Goal: Transaction & Acquisition: Purchase product/service

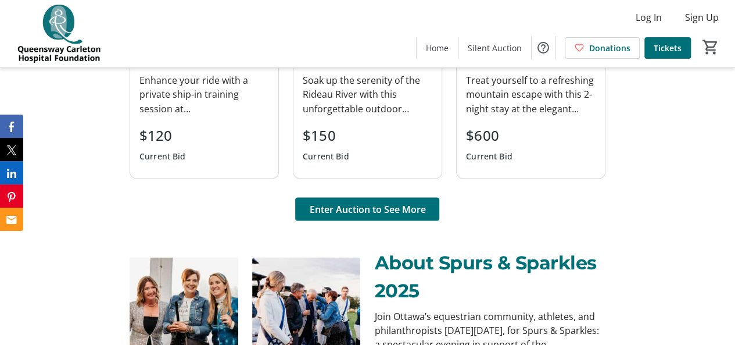
scroll to position [991, 0]
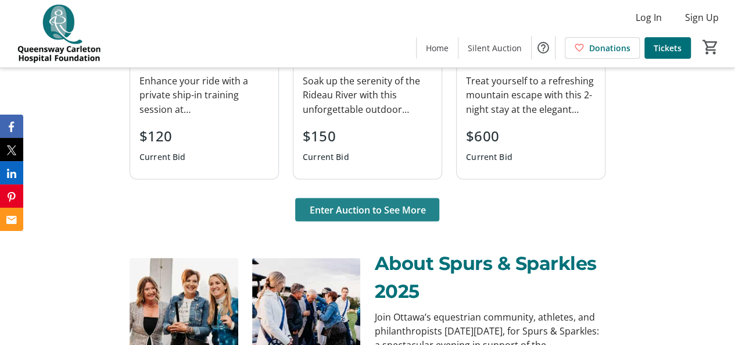
click at [376, 216] on span at bounding box center [367, 209] width 144 height 28
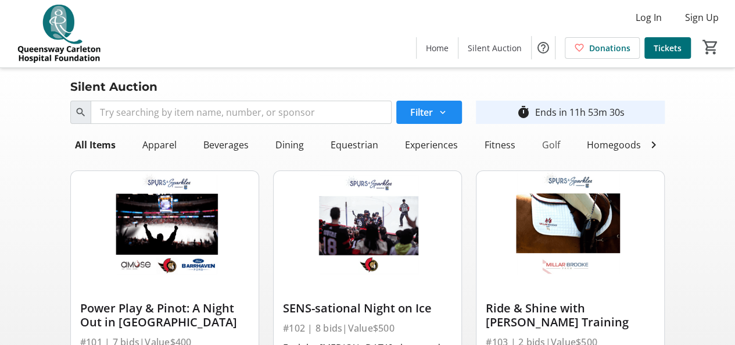
click at [551, 148] on div "Golf" at bounding box center [550, 144] width 27 height 23
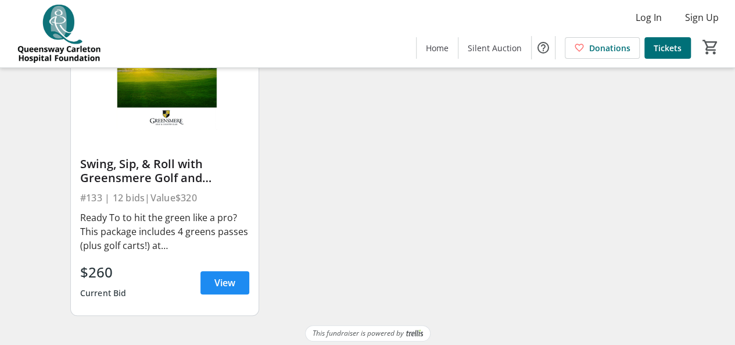
scroll to position [145, 0]
click at [217, 289] on span "View" at bounding box center [224, 282] width 21 height 14
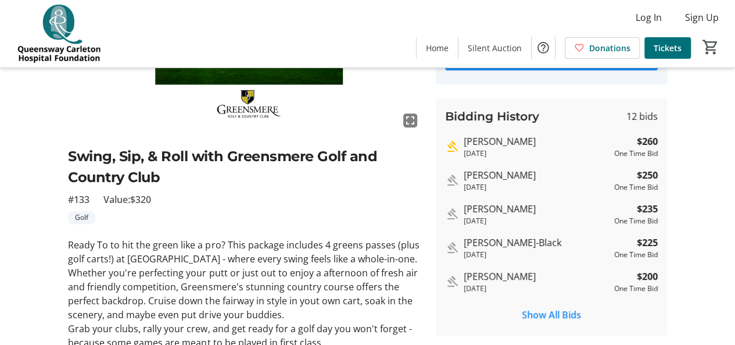
scroll to position [175, 0]
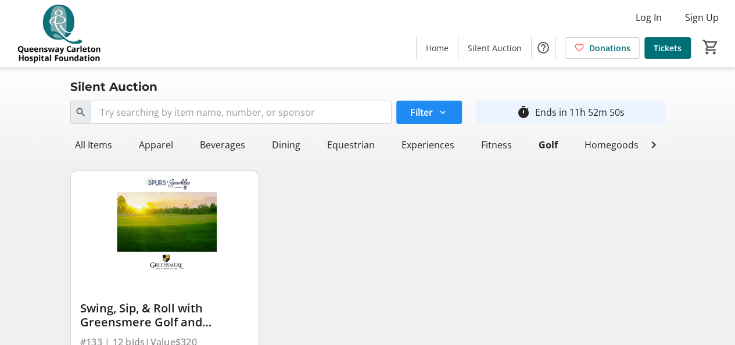
scroll to position [0, 152]
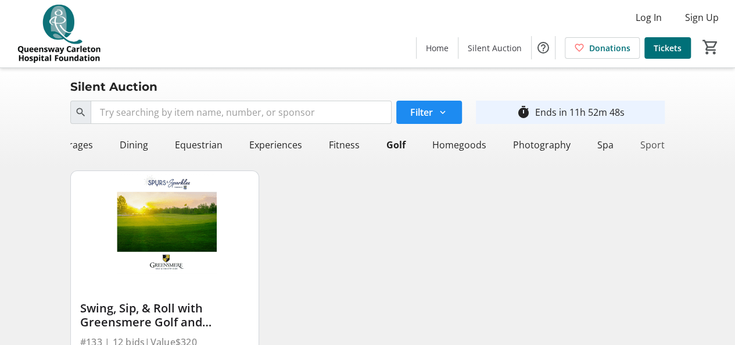
click at [644, 139] on div "Sports" at bounding box center [655, 144] width 38 height 23
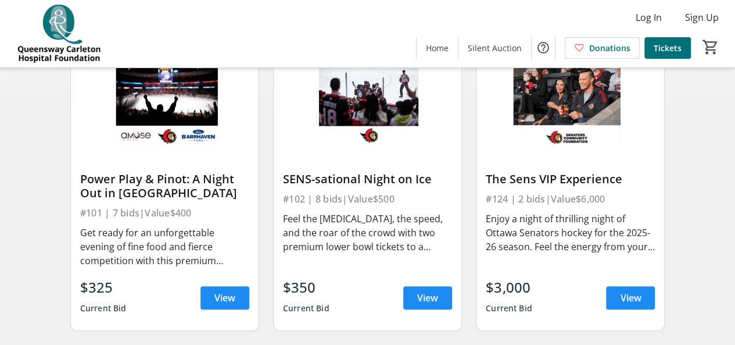
scroll to position [0, 0]
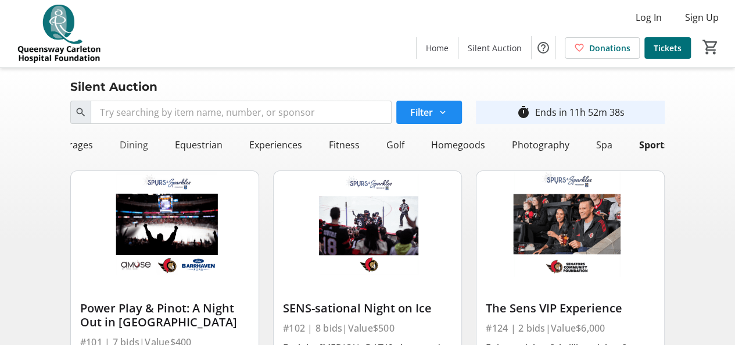
click at [144, 145] on div "Dining" at bounding box center [134, 144] width 38 height 23
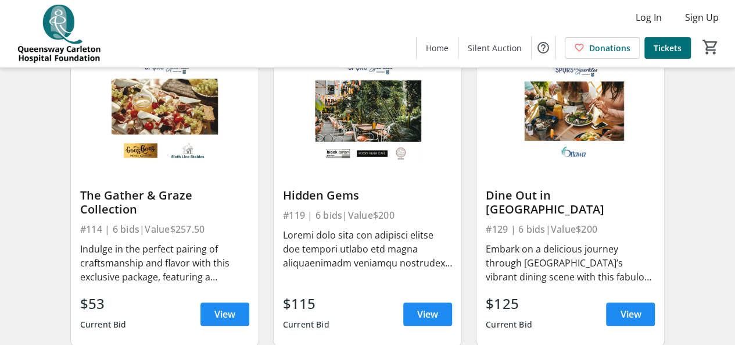
scroll to position [421, 0]
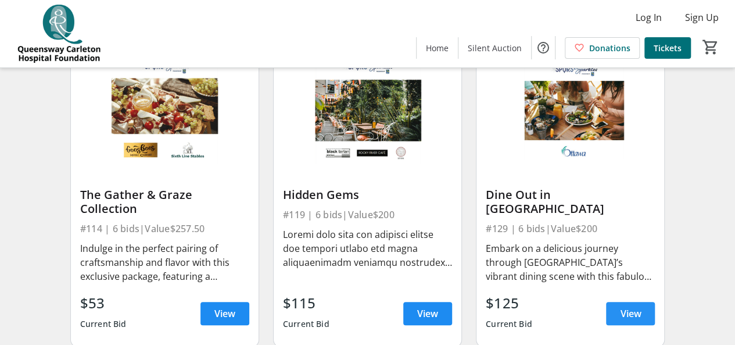
click at [633, 307] on span "View" at bounding box center [630, 313] width 21 height 14
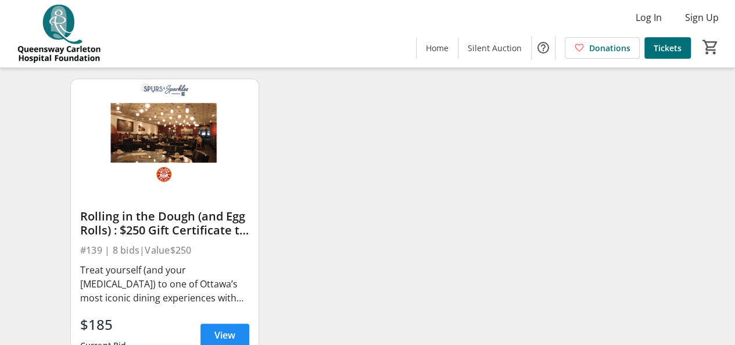
scroll to position [708, 0]
click at [181, 148] on img at bounding box center [165, 131] width 188 height 106
click at [222, 332] on span "View" at bounding box center [224, 334] width 21 height 14
